Goal: Find specific page/section: Find specific page/section

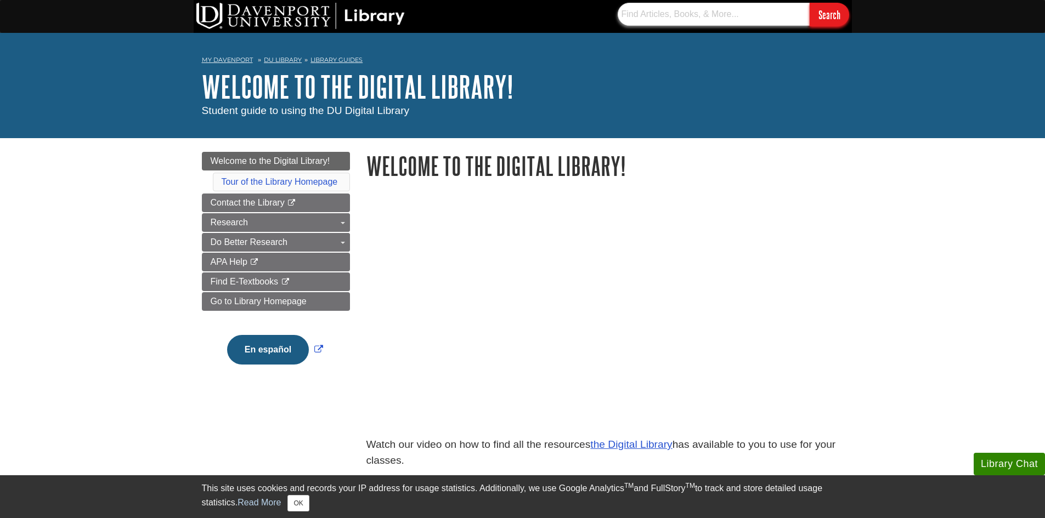
click at [745, 18] on input "text" at bounding box center [714, 14] width 192 height 23
click at [265, 157] on span "Welcome to the Digital Library!" at bounding box center [271, 160] width 120 height 9
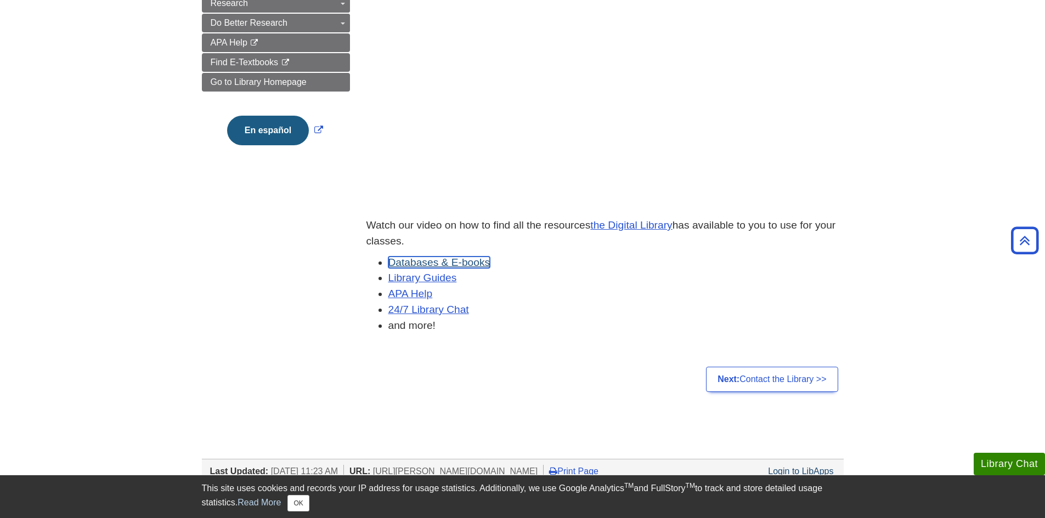
click at [416, 260] on link "Databases & E-books" at bounding box center [439, 263] width 102 height 12
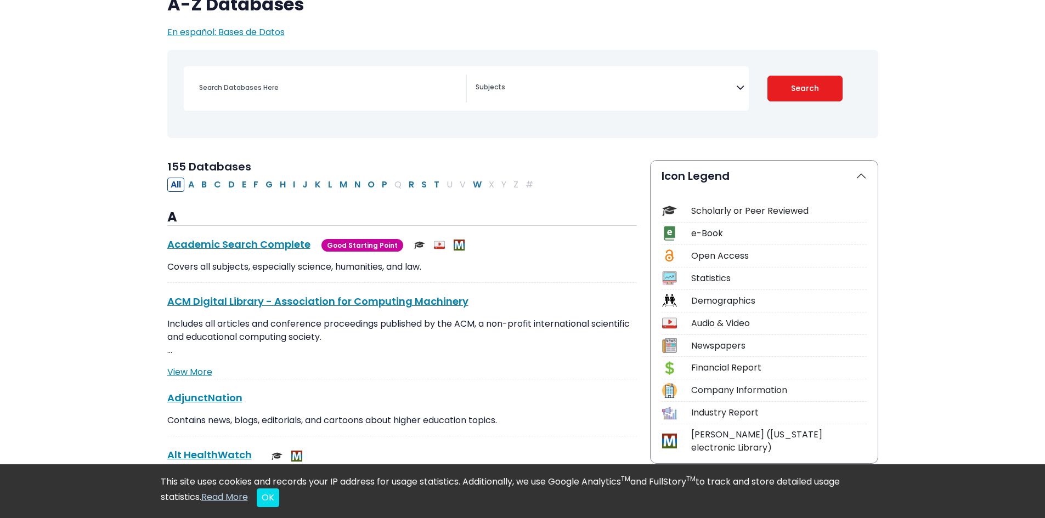
scroll to position [110, 0]
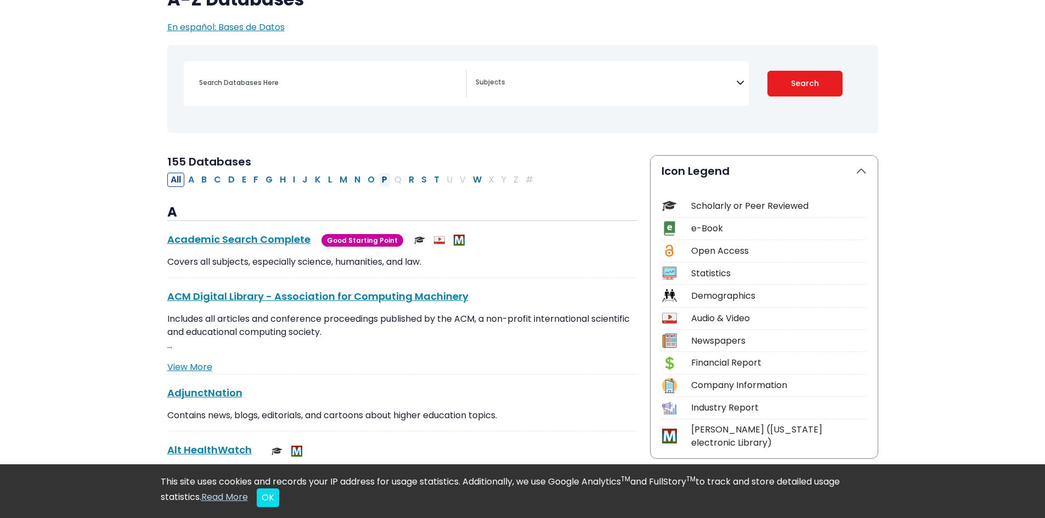
click at [387, 179] on button "P" at bounding box center [384, 180] width 12 height 14
select select "Database Subject Filter"
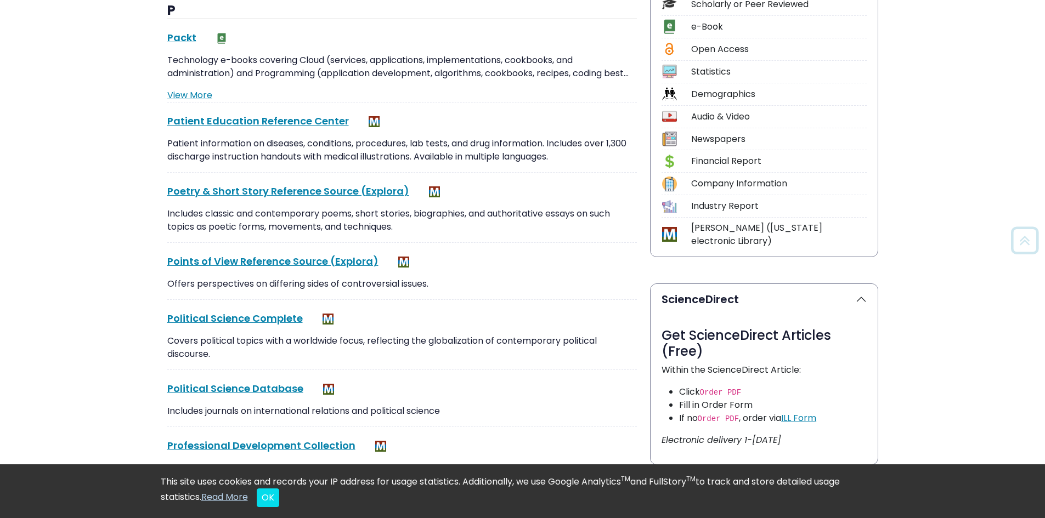
scroll to position [439, 0]
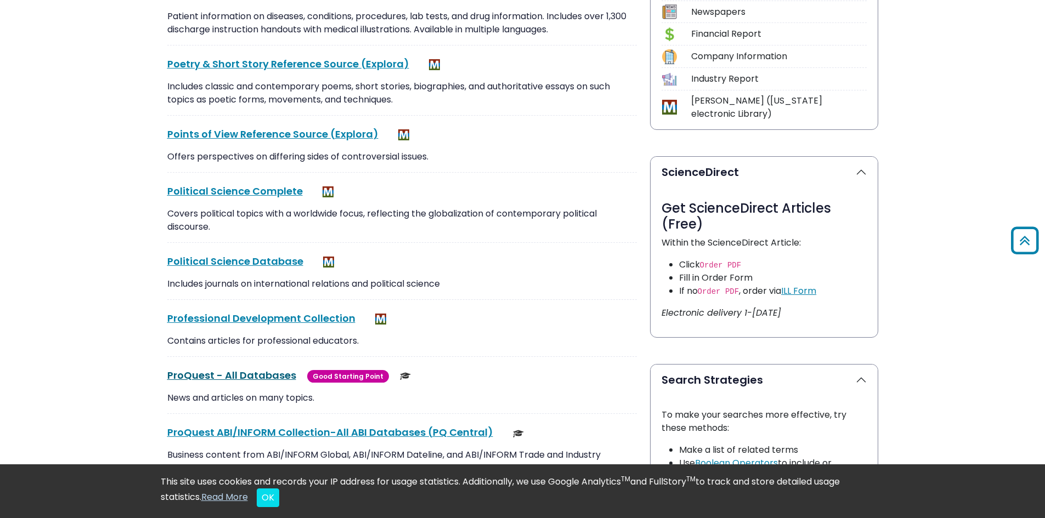
click at [230, 380] on link "ProQuest - All Databases This link opens in a new window" at bounding box center [231, 376] width 129 height 14
